Goal: Communication & Community: Answer question/provide support

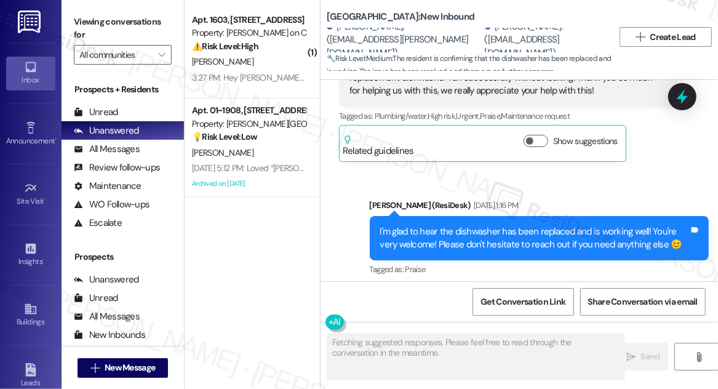
scroll to position [18277, 0]
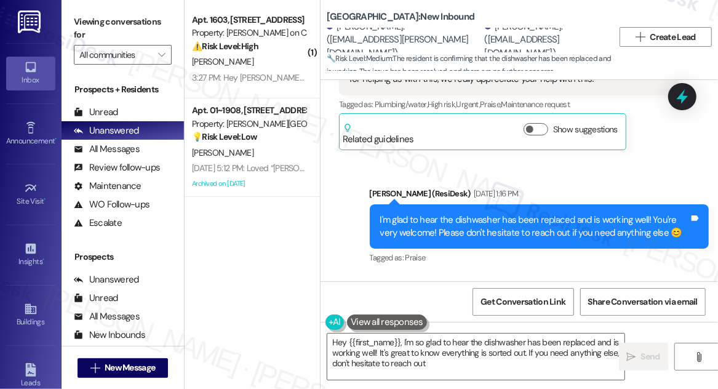
type textarea "Hey {{first_name}}, I'm so glad to hear the dishwasher has been replaced and is…"
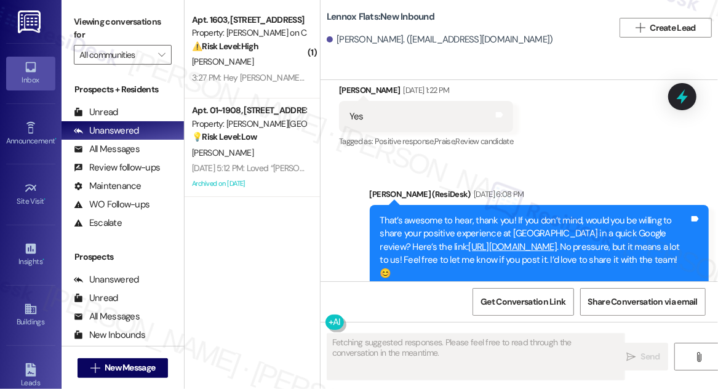
scroll to position [2132, 0]
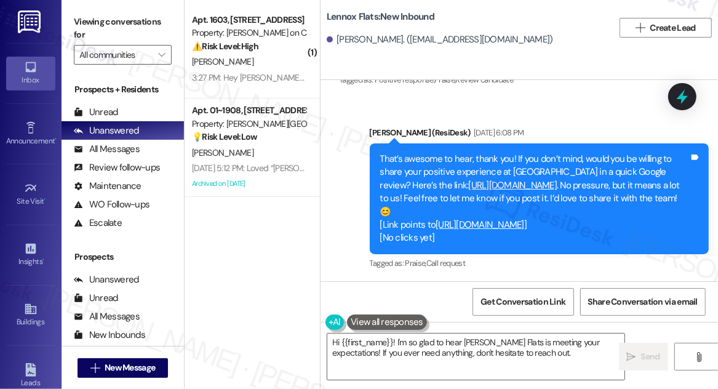
type textarea "Hi {{first_name}}! I'm so glad to hear [PERSON_NAME] Flats is meeting your expe…"
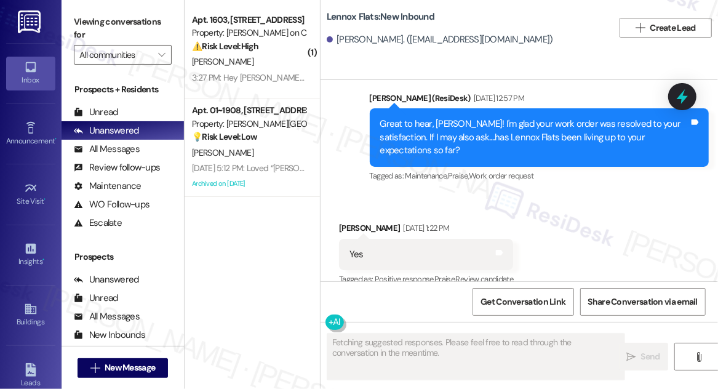
scroll to position [1935, 0]
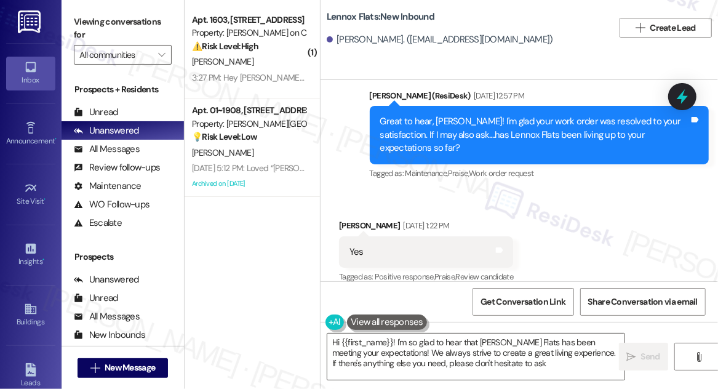
type textarea "Hi {{first_name}}! I'm so glad to hear that [PERSON_NAME] Flats has been meetin…"
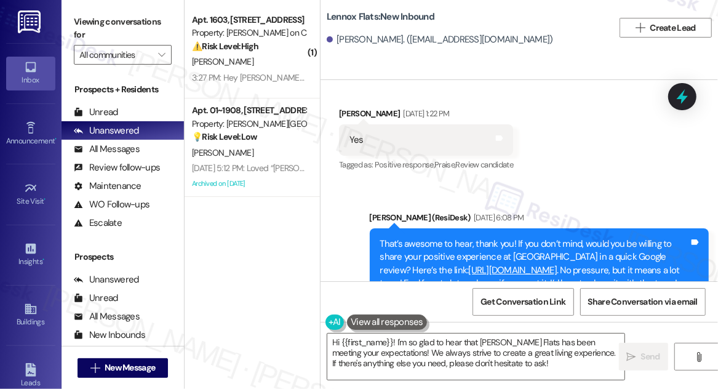
scroll to position [1964, 0]
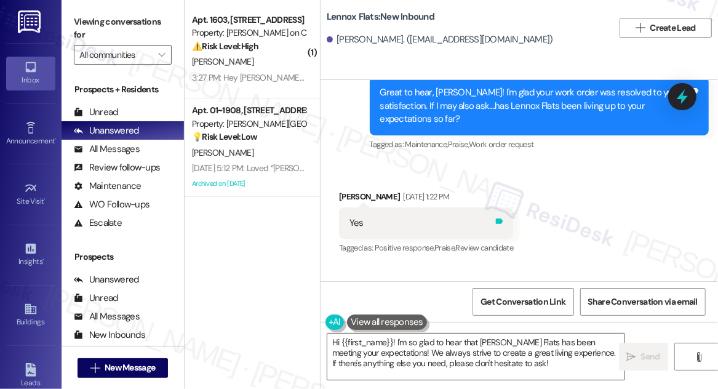
click at [504, 217] on icon at bounding box center [499, 221] width 9 height 9
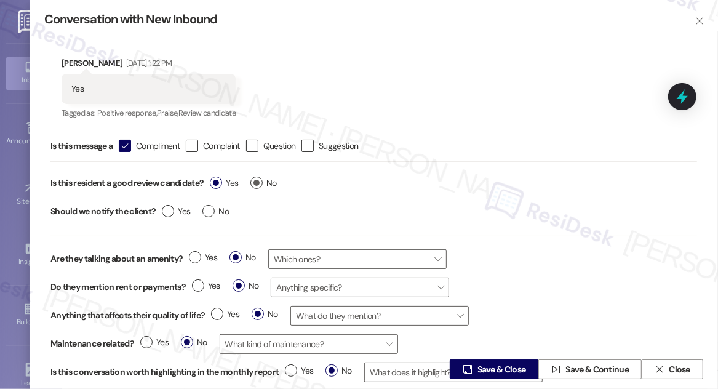
click at [263, 183] on label "No" at bounding box center [263, 183] width 26 height 13
click at [263, 183] on input "No" at bounding box center [263, 185] width 26 height 16
radio input "true"
click at [208, 182] on div "Yes No" at bounding box center [243, 184] width 79 height 28
click at [213, 185] on label "Yes" at bounding box center [224, 183] width 28 height 13
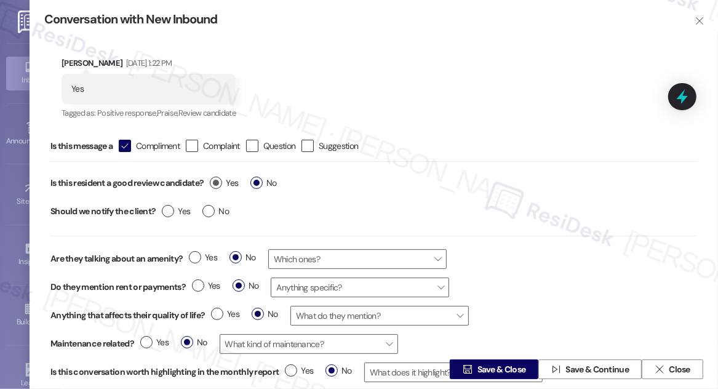
click at [213, 185] on input "Yes" at bounding box center [224, 185] width 28 height 16
radio input "true"
click at [208, 206] on label "No" at bounding box center [215, 211] width 26 height 13
click at [208, 206] on input "No" at bounding box center [215, 213] width 26 height 16
radio input "true"
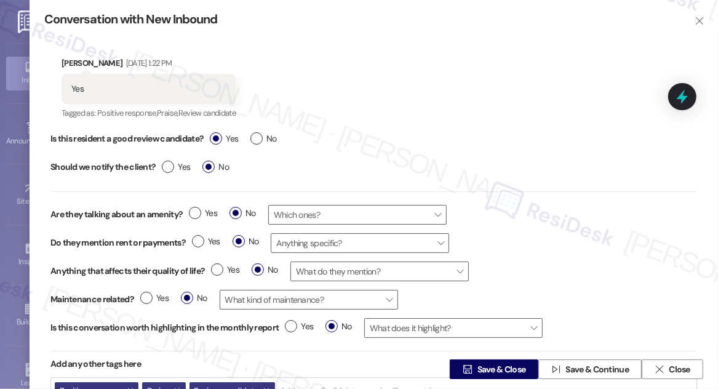
scroll to position [55, 0]
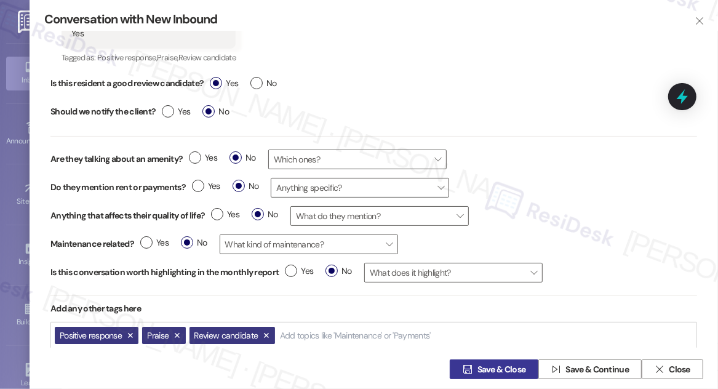
click at [495, 367] on span "Save & Close" at bounding box center [501, 369] width 49 height 13
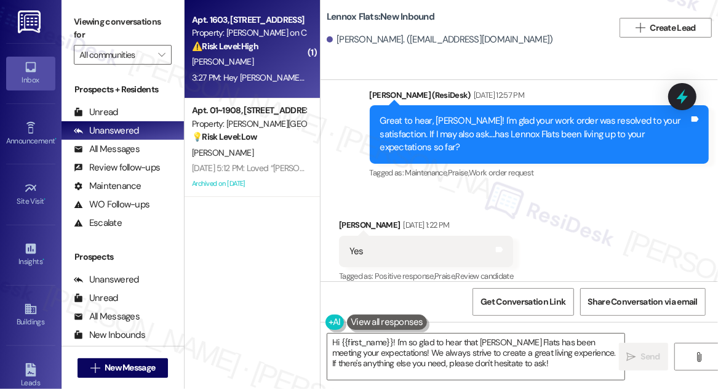
scroll to position [1935, 0]
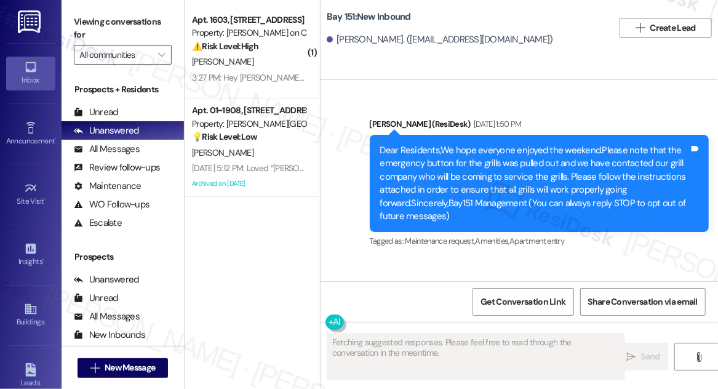
type textarea "Fetching suggested responses. Please feel free to read through the conversation…"
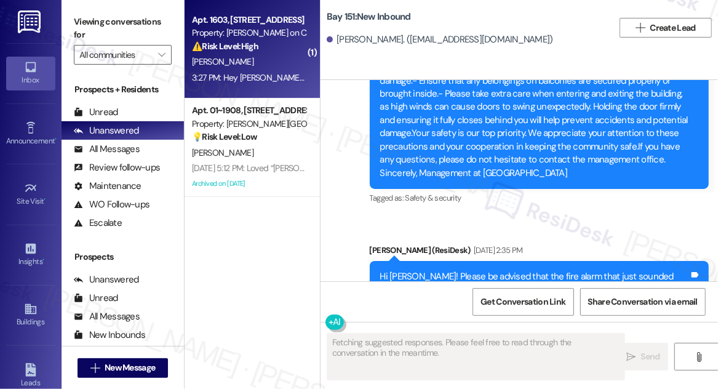
scroll to position [15495, 0]
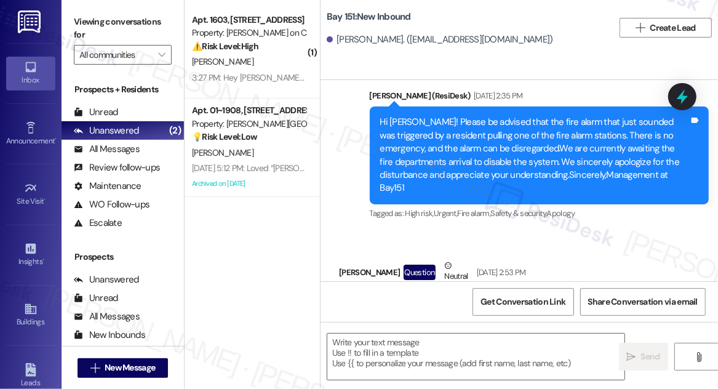
click at [676, 57] on div "Bay 151: New Inbound Xinquan Xu. (sylvx98@vt.edu)  Create Lead" at bounding box center [519, 40] width 397 height 80
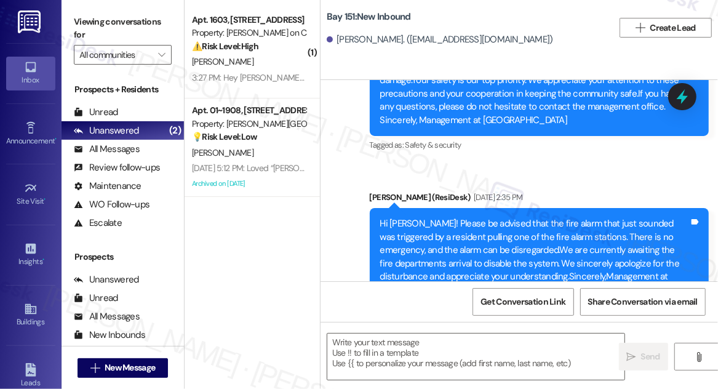
scroll to position [15327, 0]
